Goal: Browse casually: Explore the website without a specific task or goal

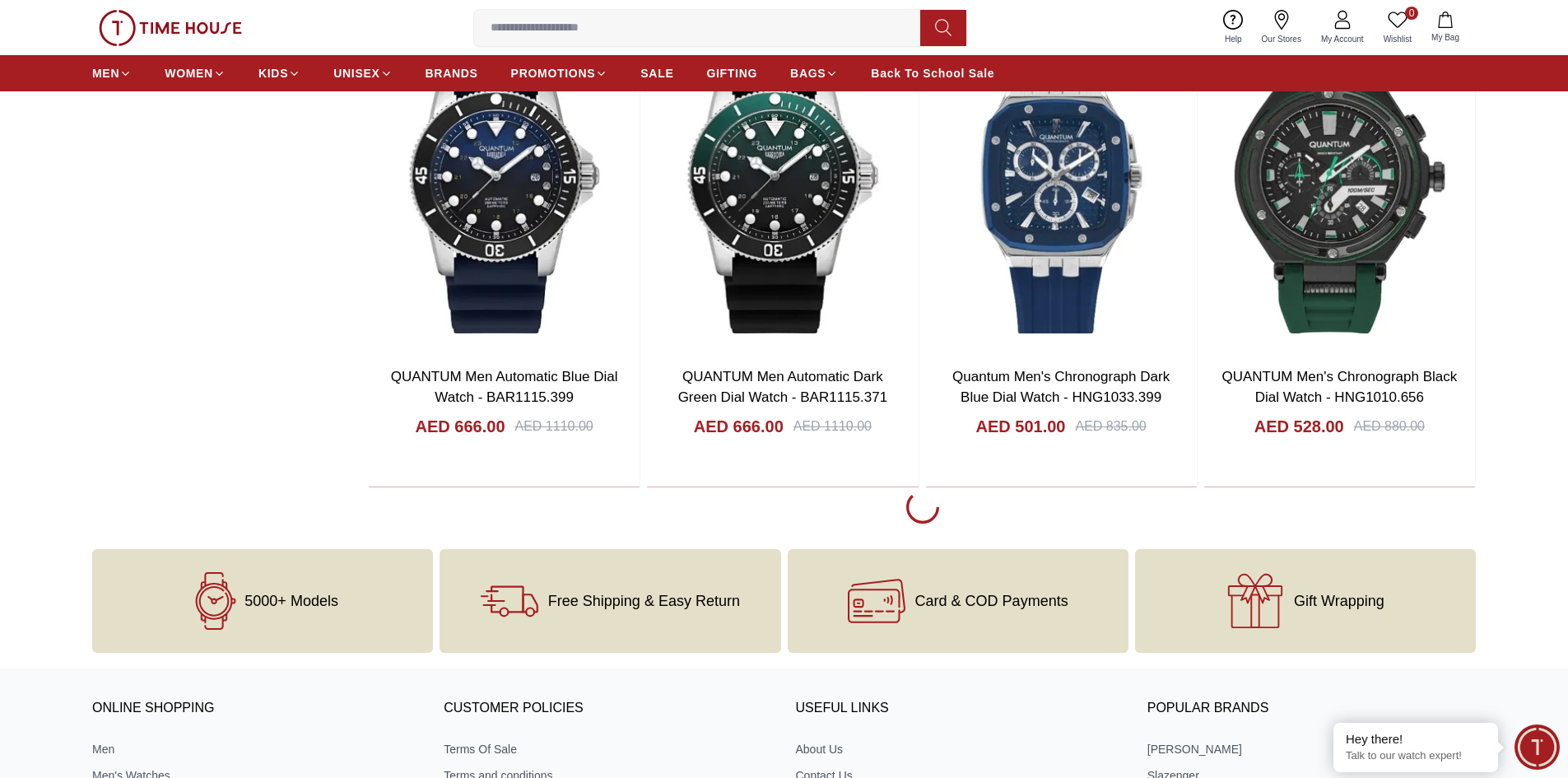
scroll to position [2963, 0]
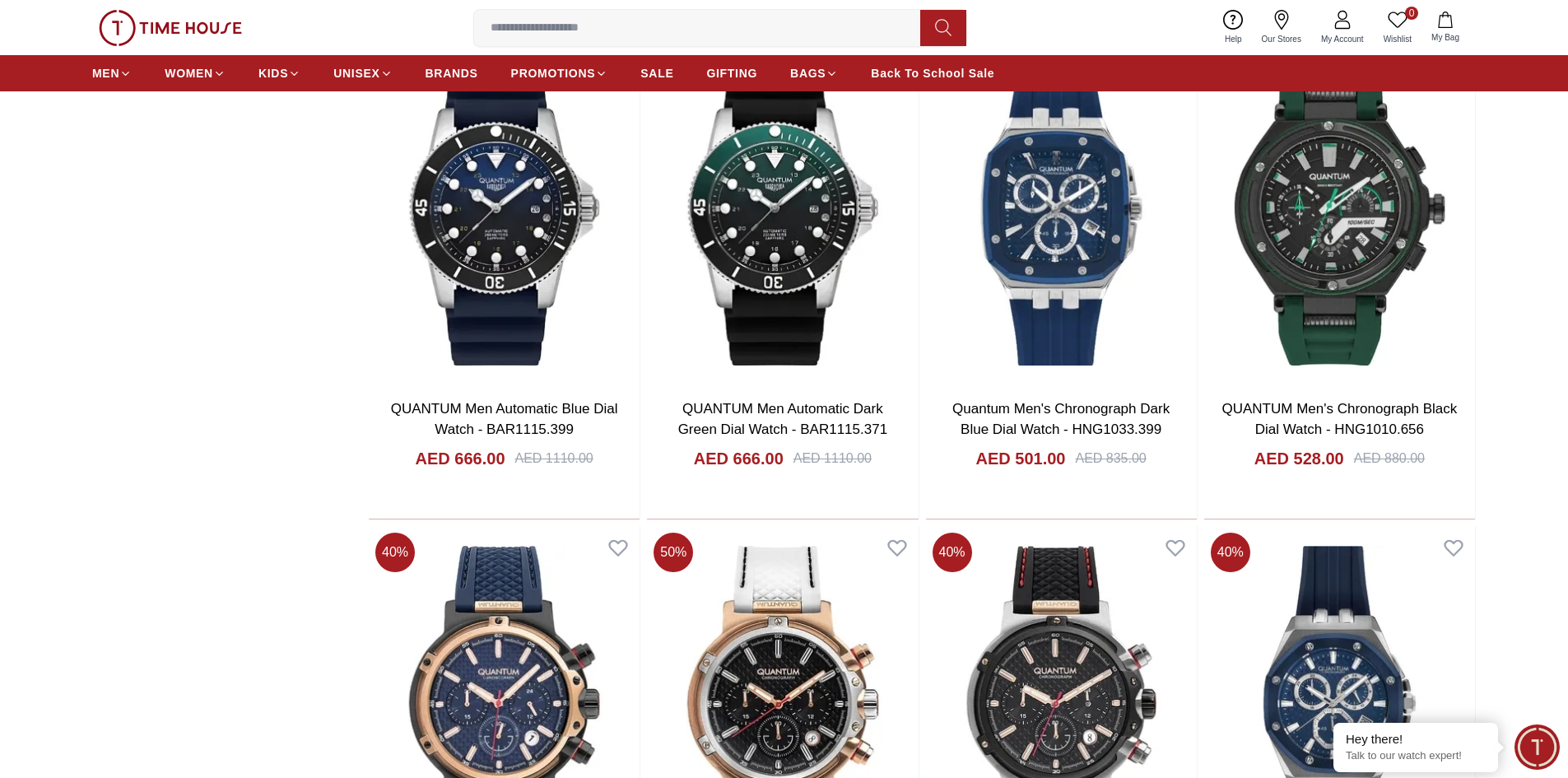
scroll to position [2716, 0]
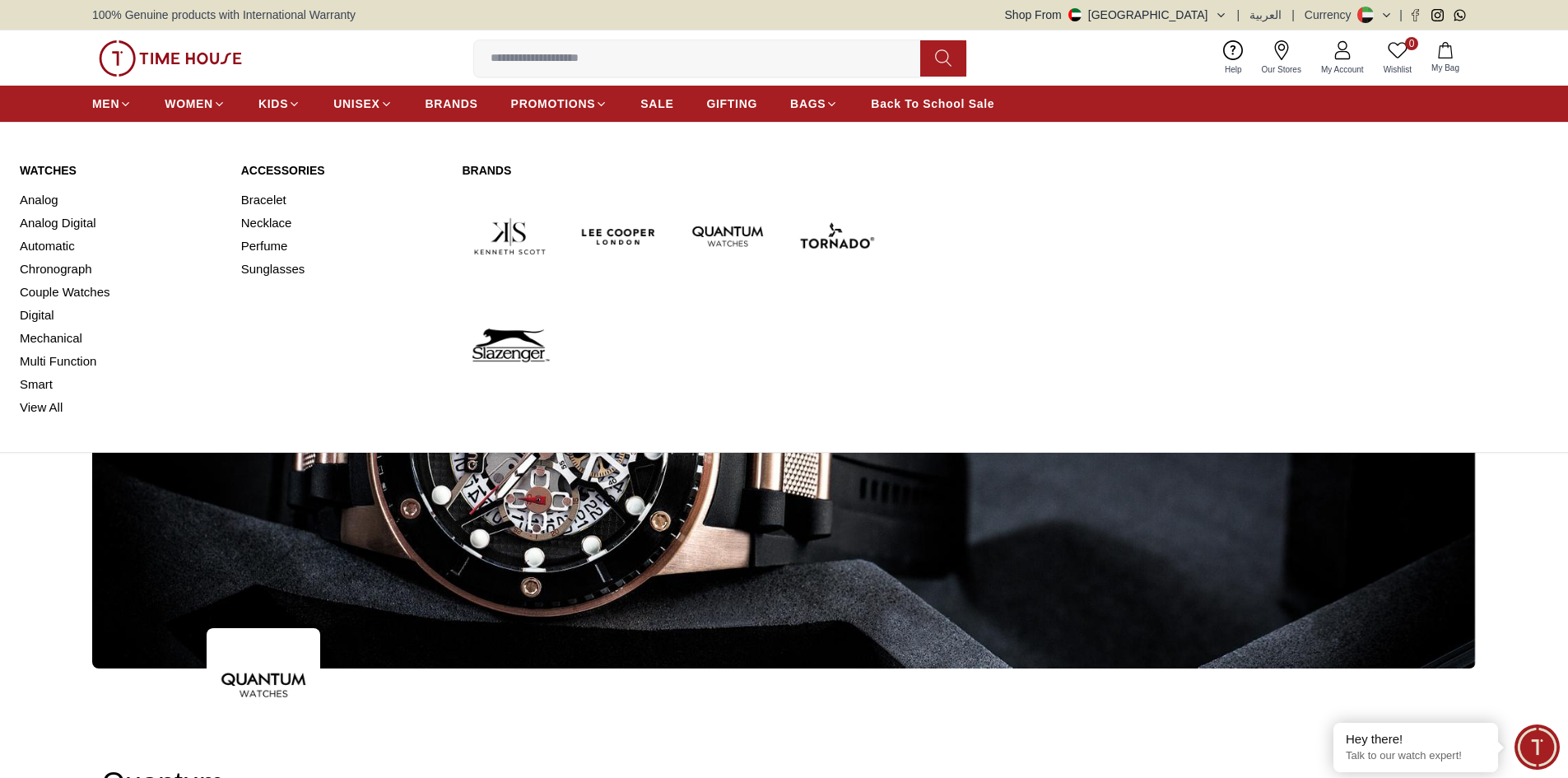
click at [838, 234] on img at bounding box center [836, 236] width 96 height 96
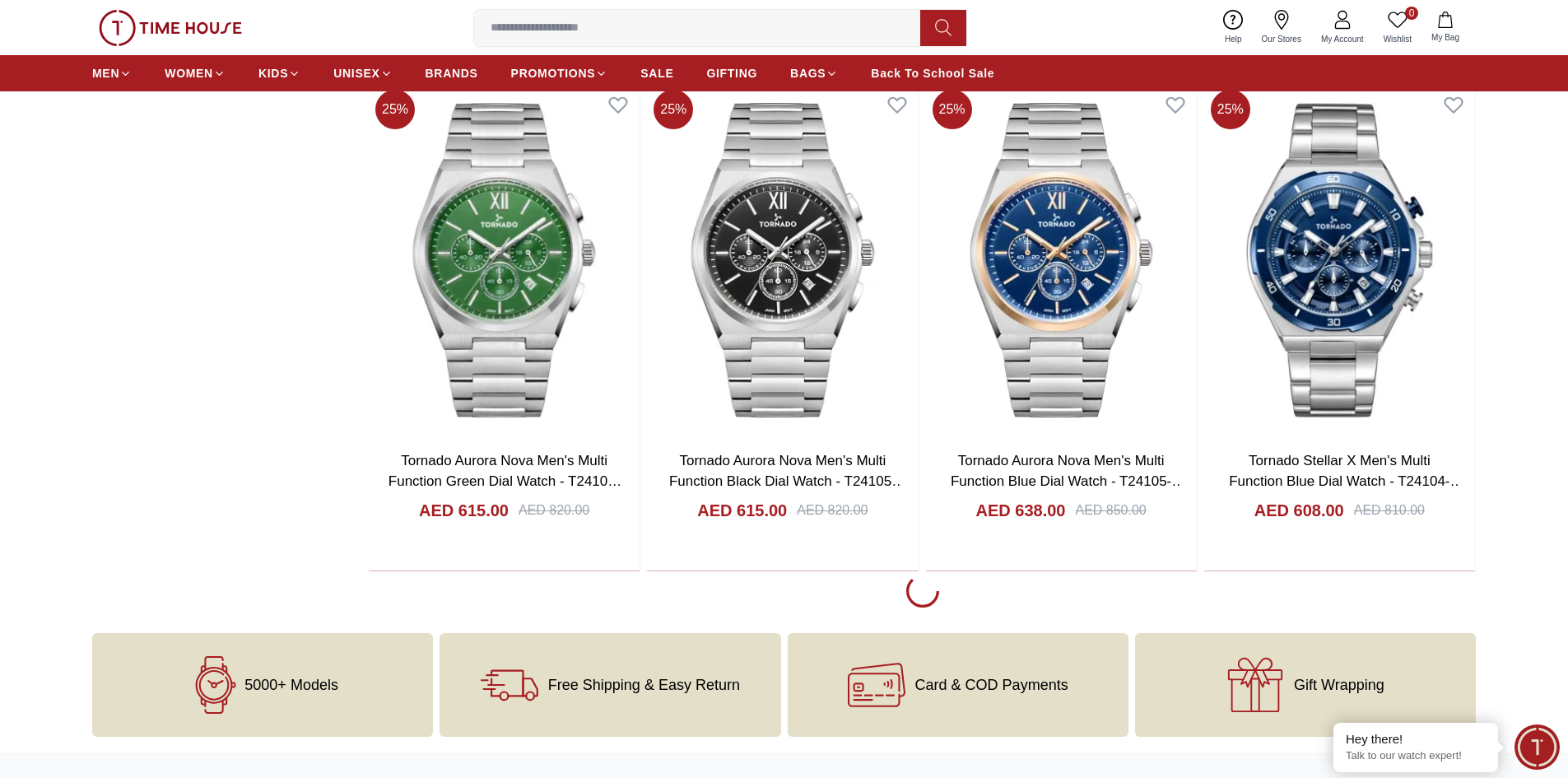
scroll to position [2880, 0]
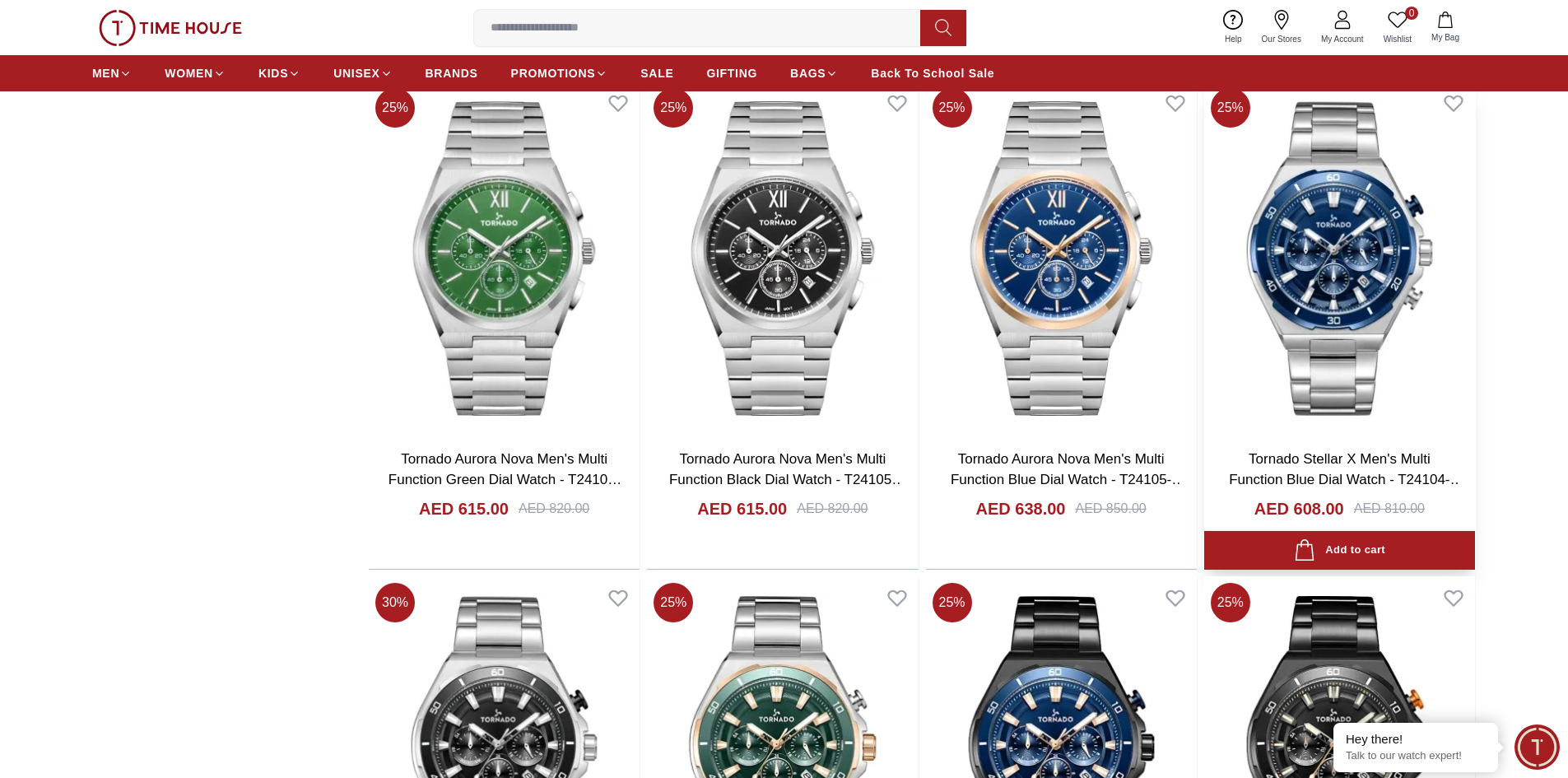
scroll to position [3210, 0]
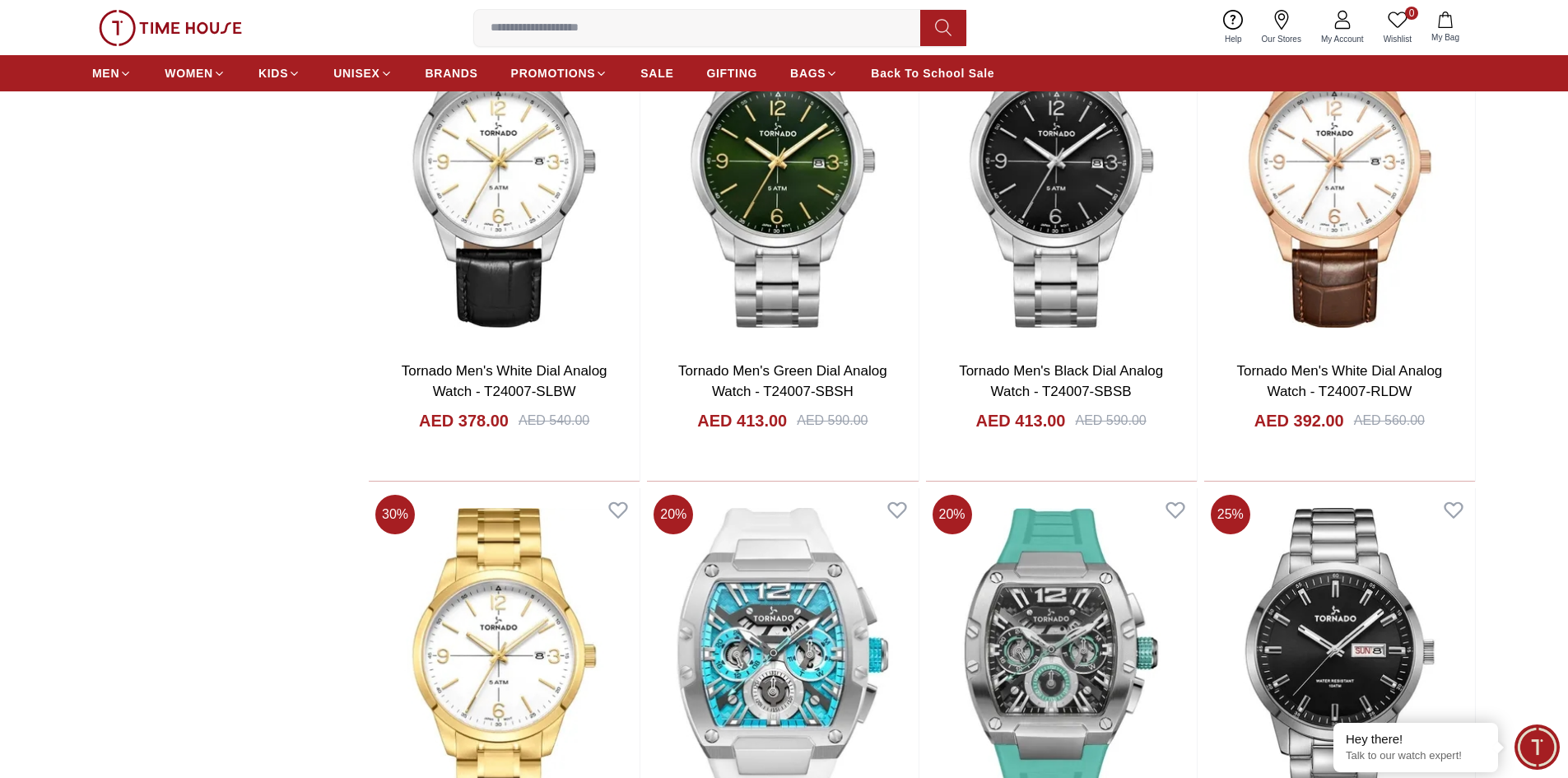
scroll to position [7160, 0]
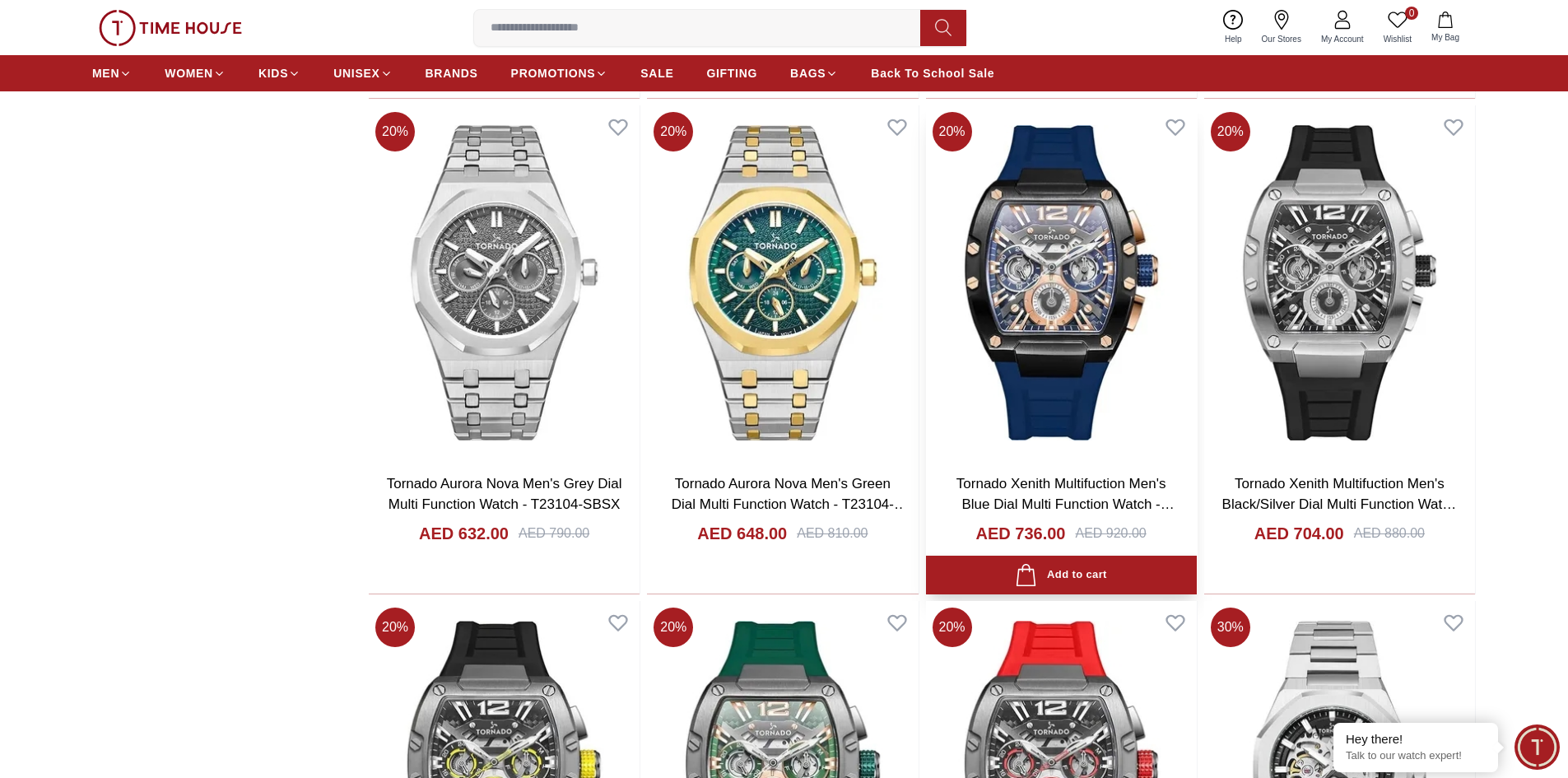
scroll to position [12262, 0]
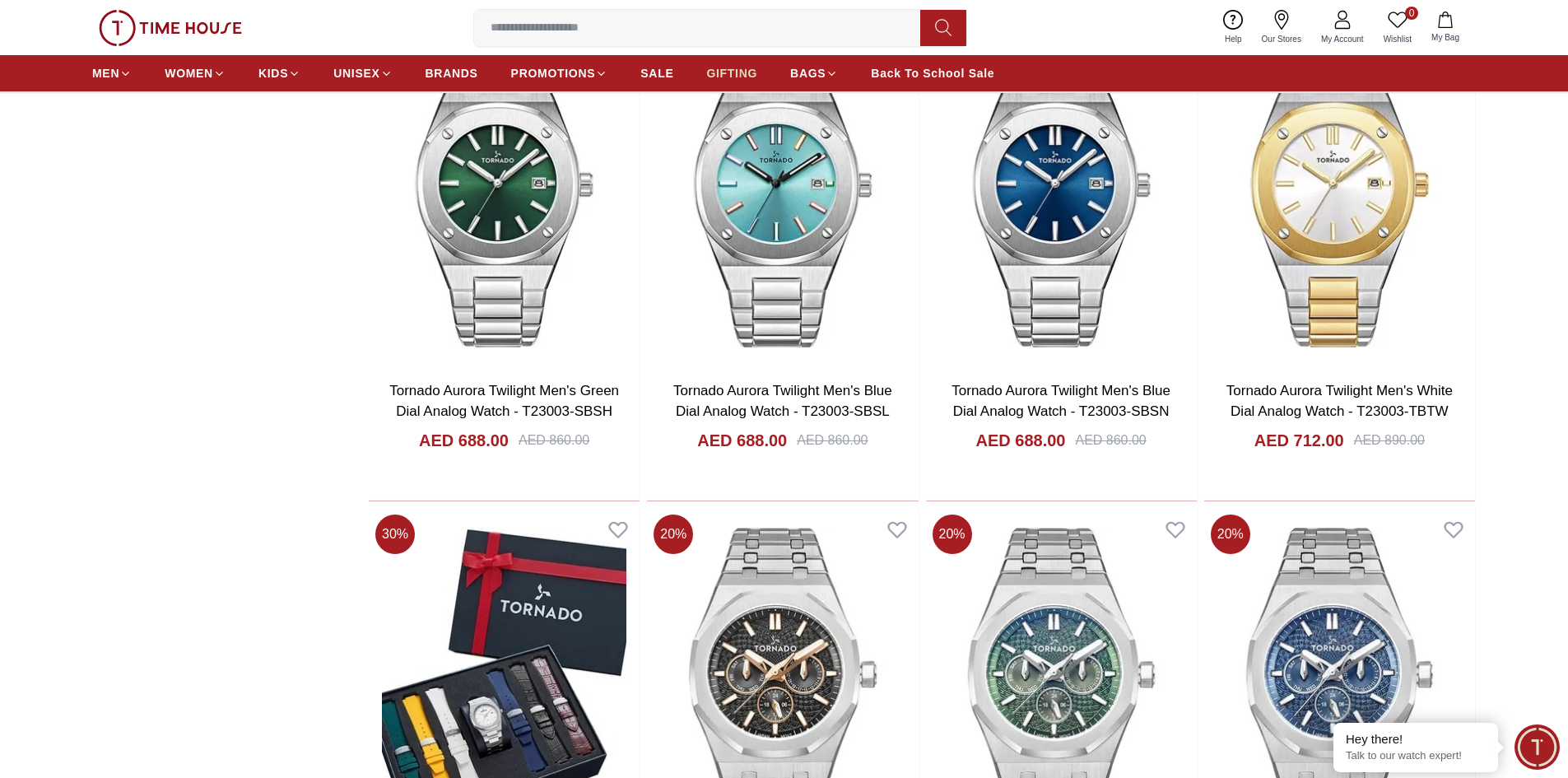
scroll to position [11357, 0]
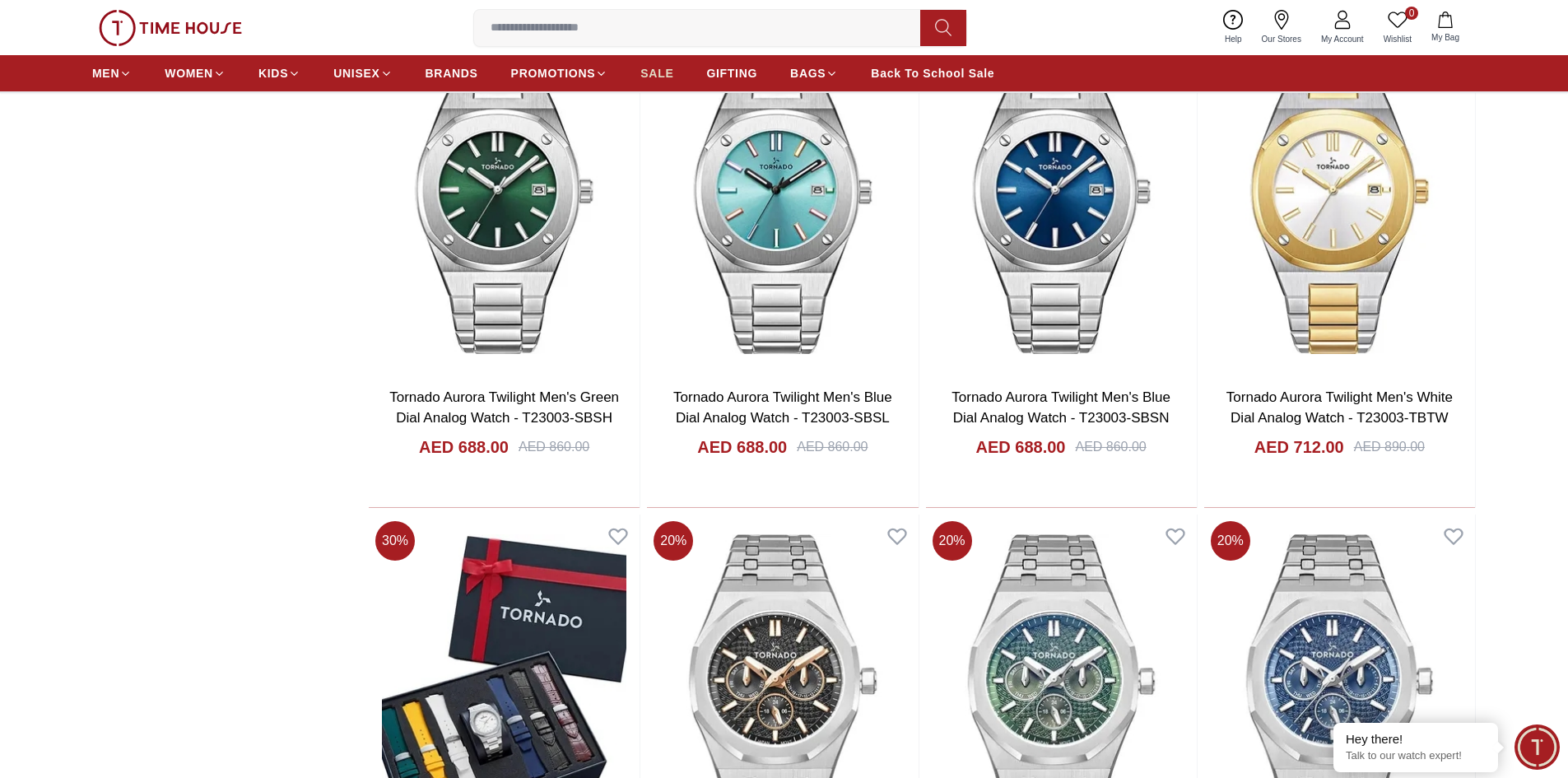
click at [657, 69] on span "SALE" at bounding box center [656, 73] width 33 height 17
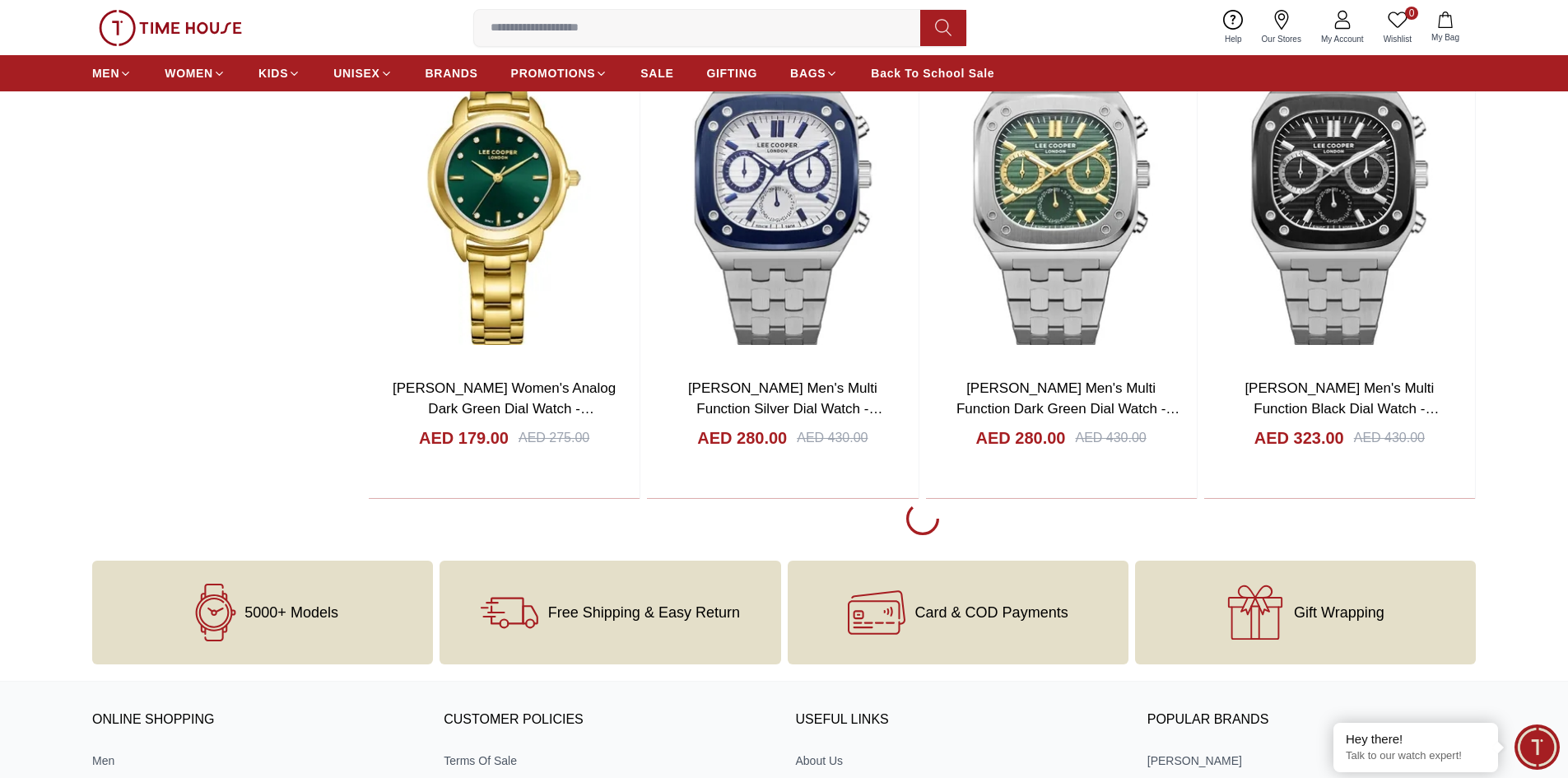
scroll to position [2716, 0]
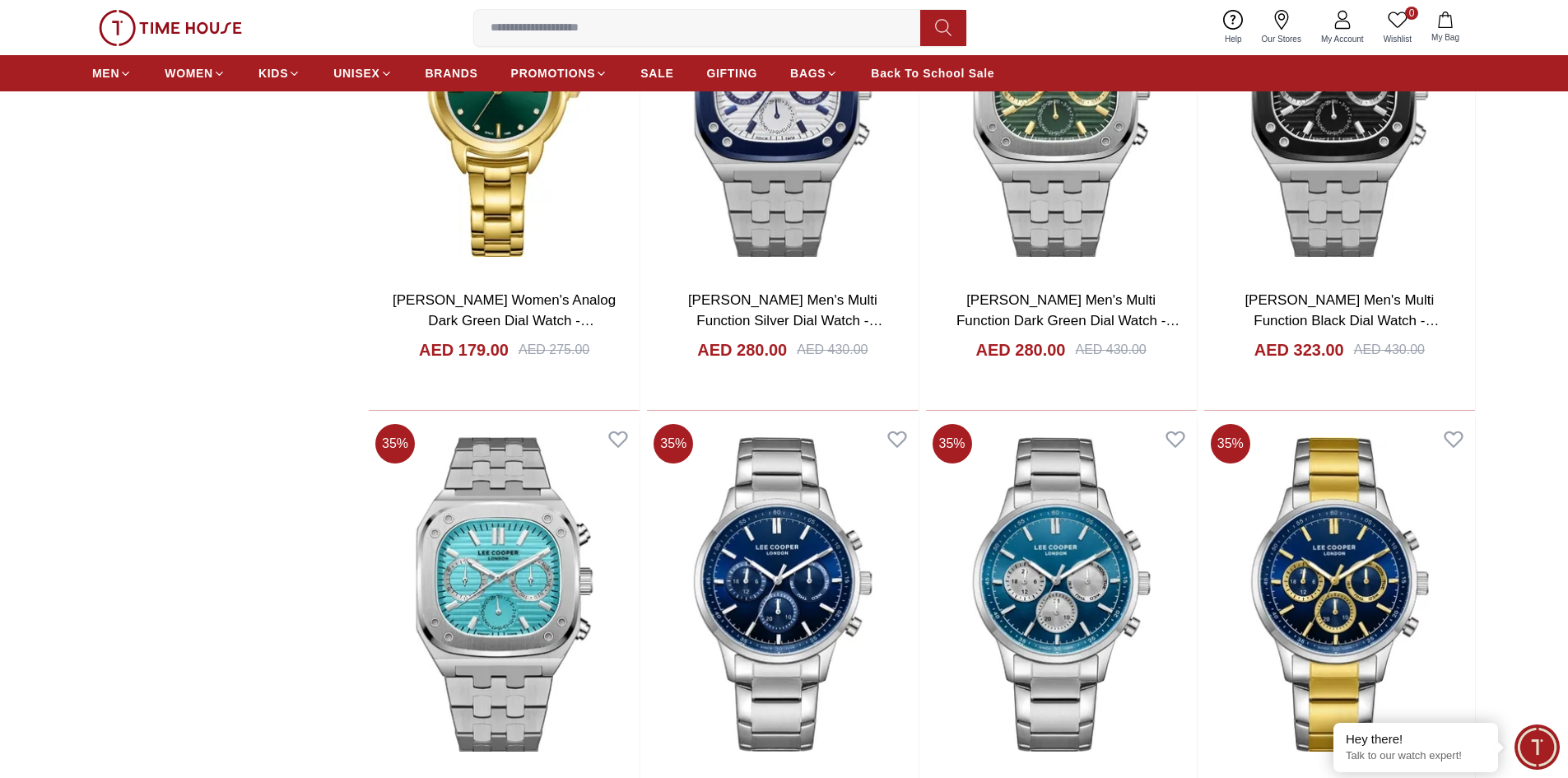
scroll to position [2880, 0]
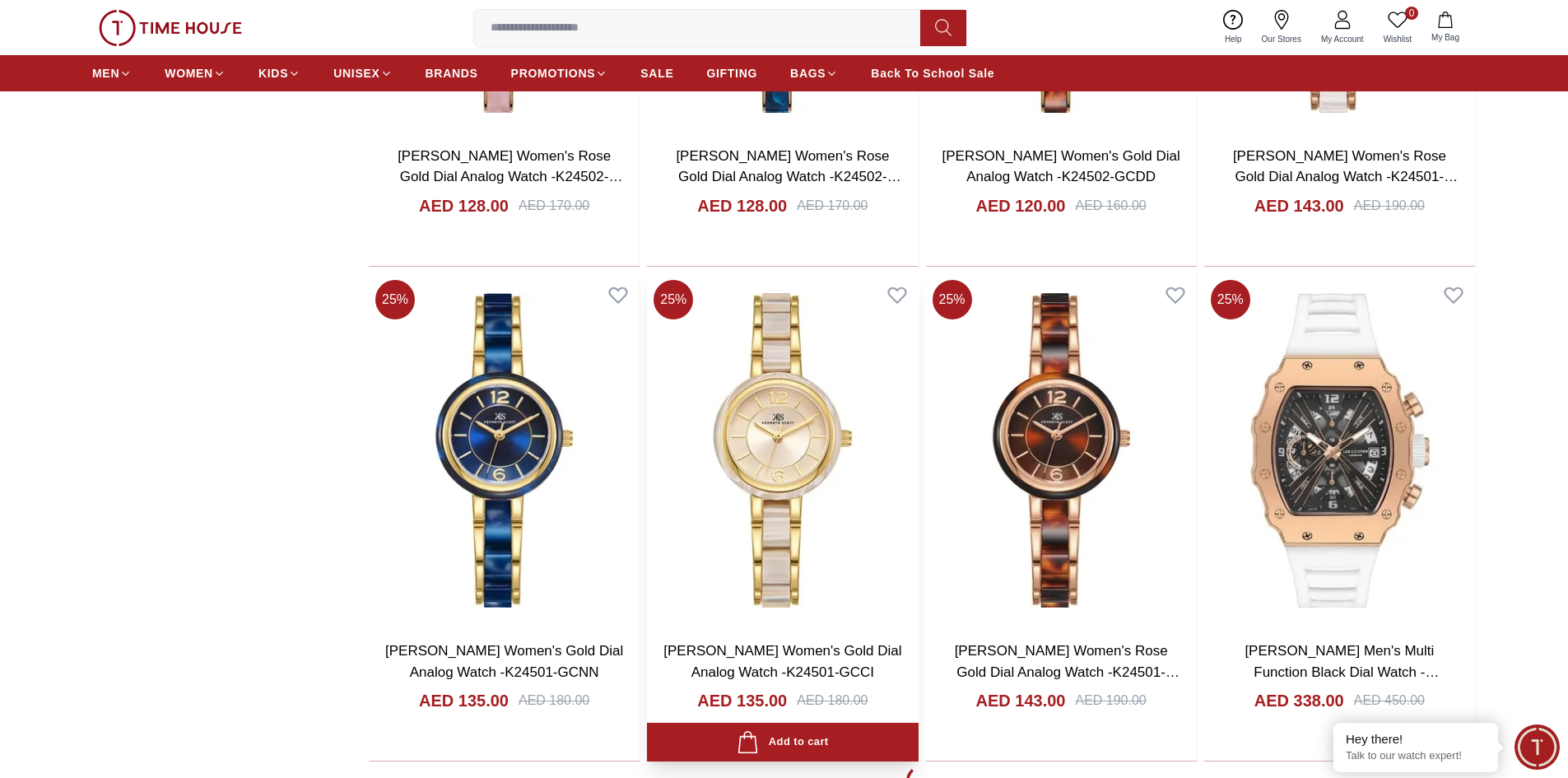
scroll to position [7406, 0]
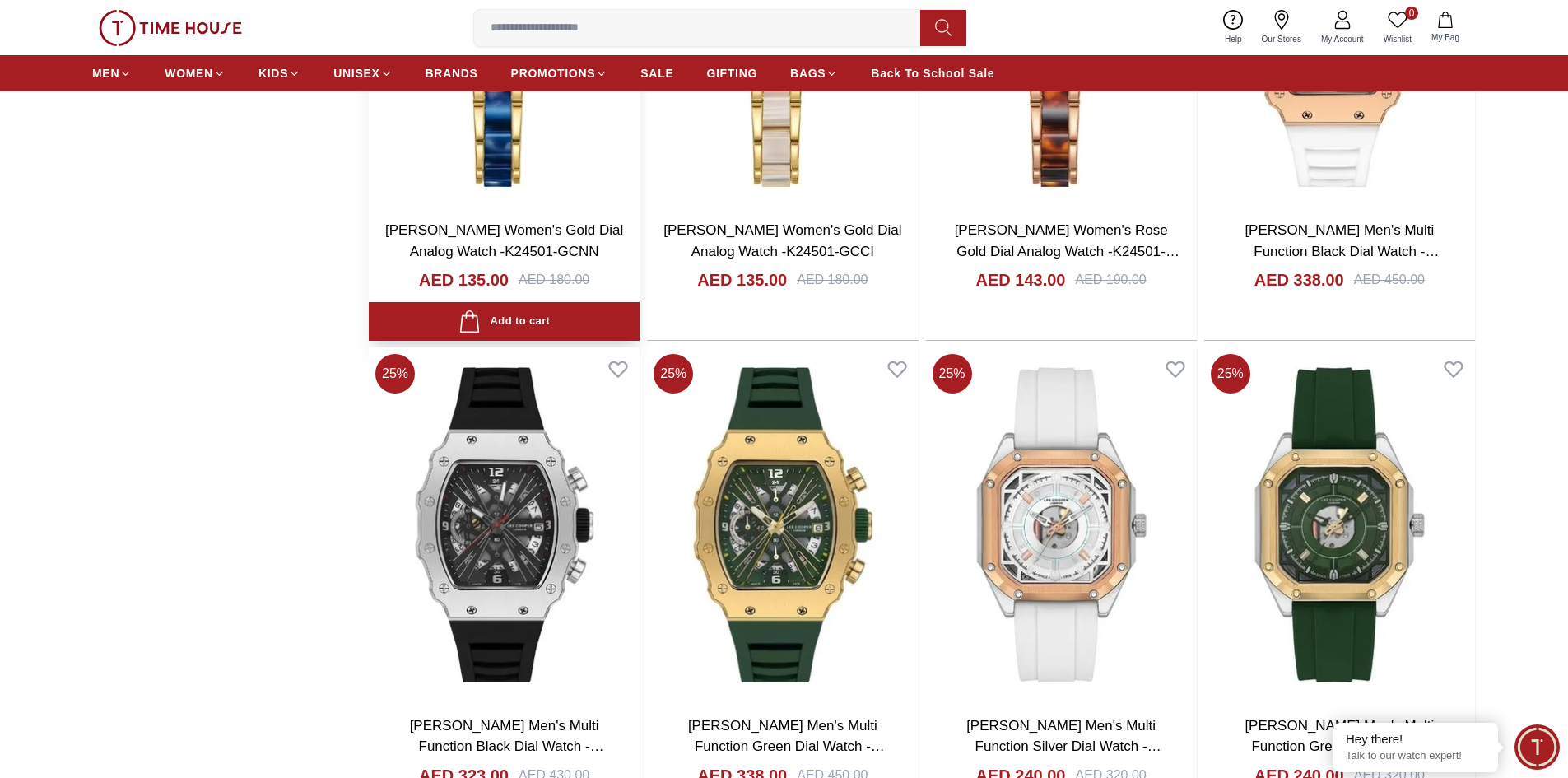
scroll to position [8065, 0]
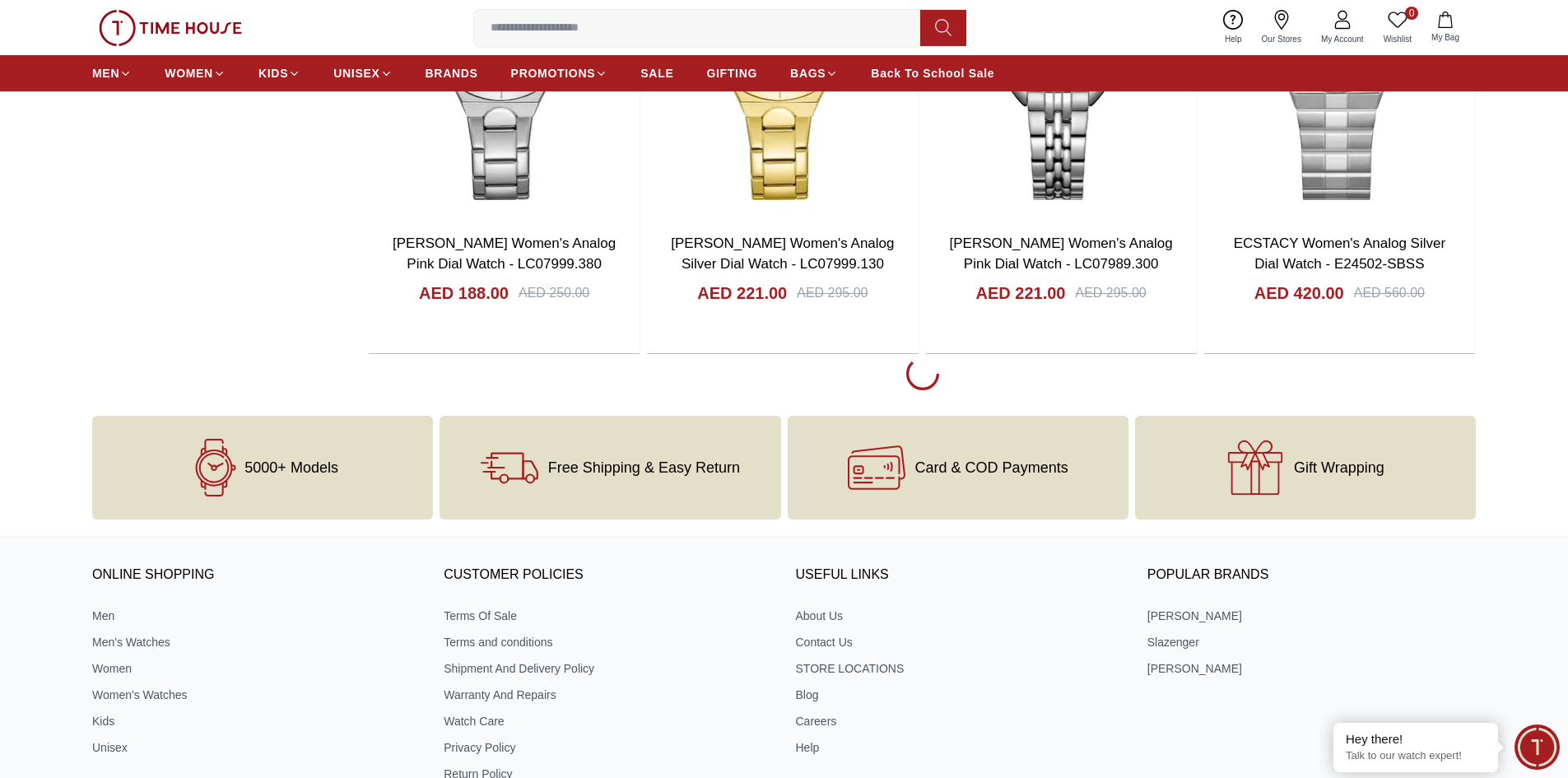
scroll to position [12756, 0]
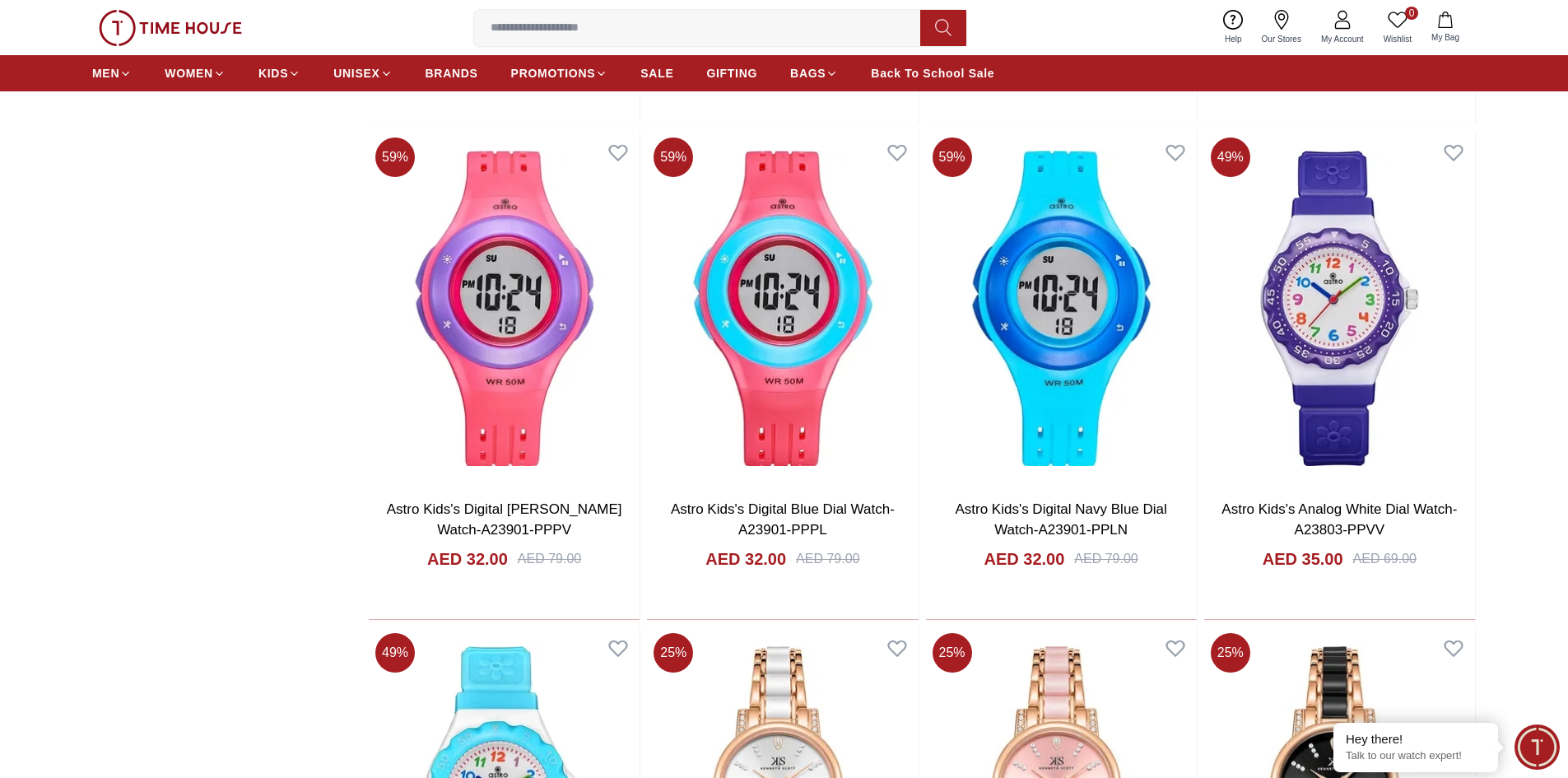
scroll to position [15225, 0]
